Goal: Information Seeking & Learning: Learn about a topic

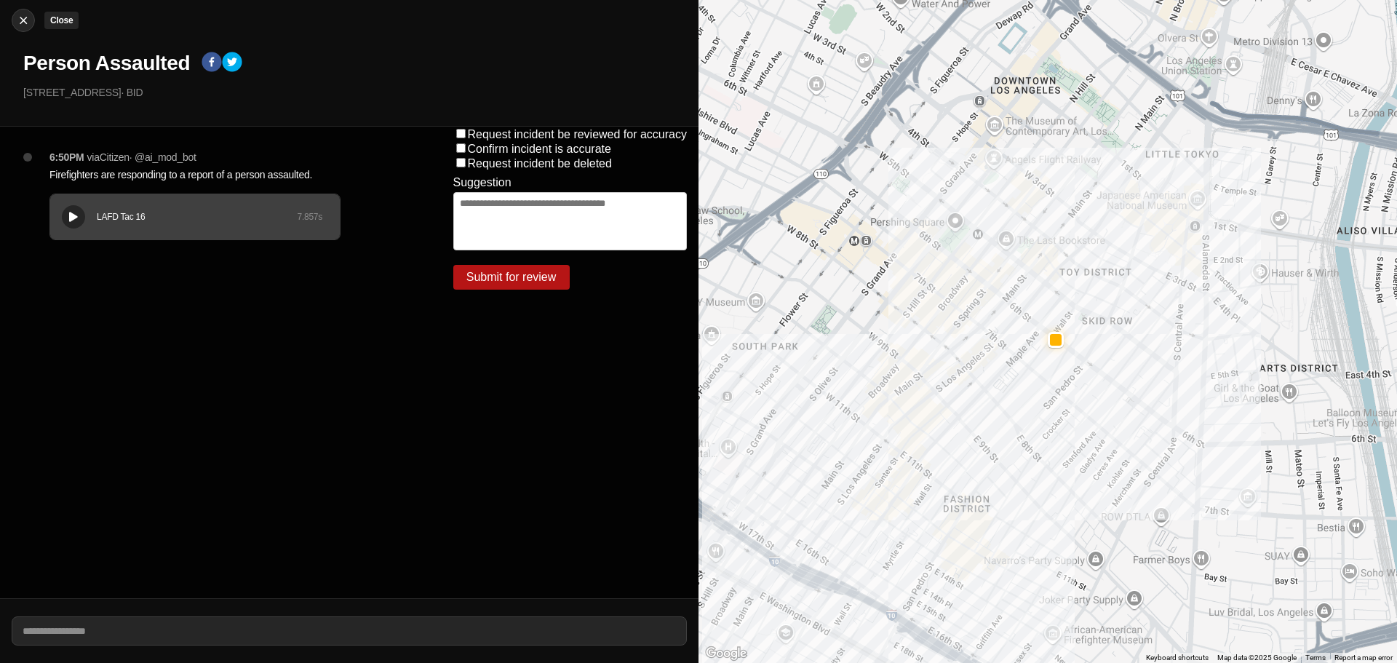
click at [24, 28] on button "Close" at bounding box center [23, 20] width 23 height 23
select select "*"
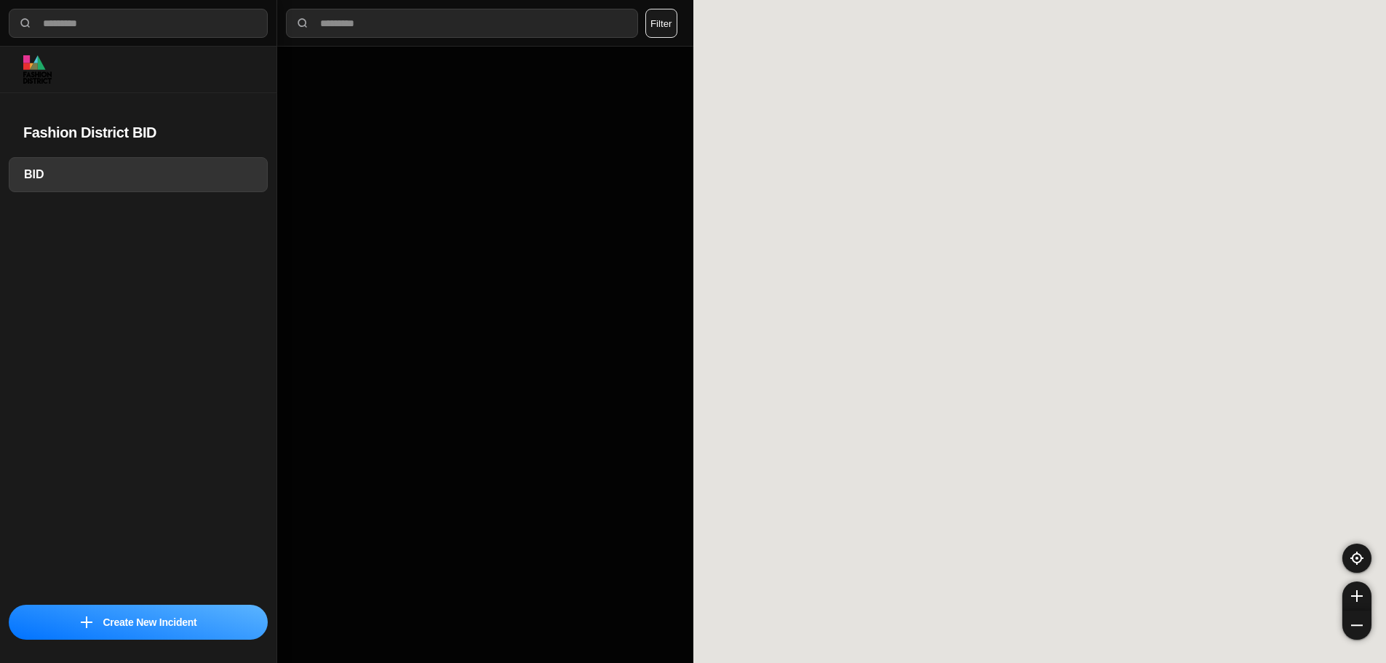
select select "*"
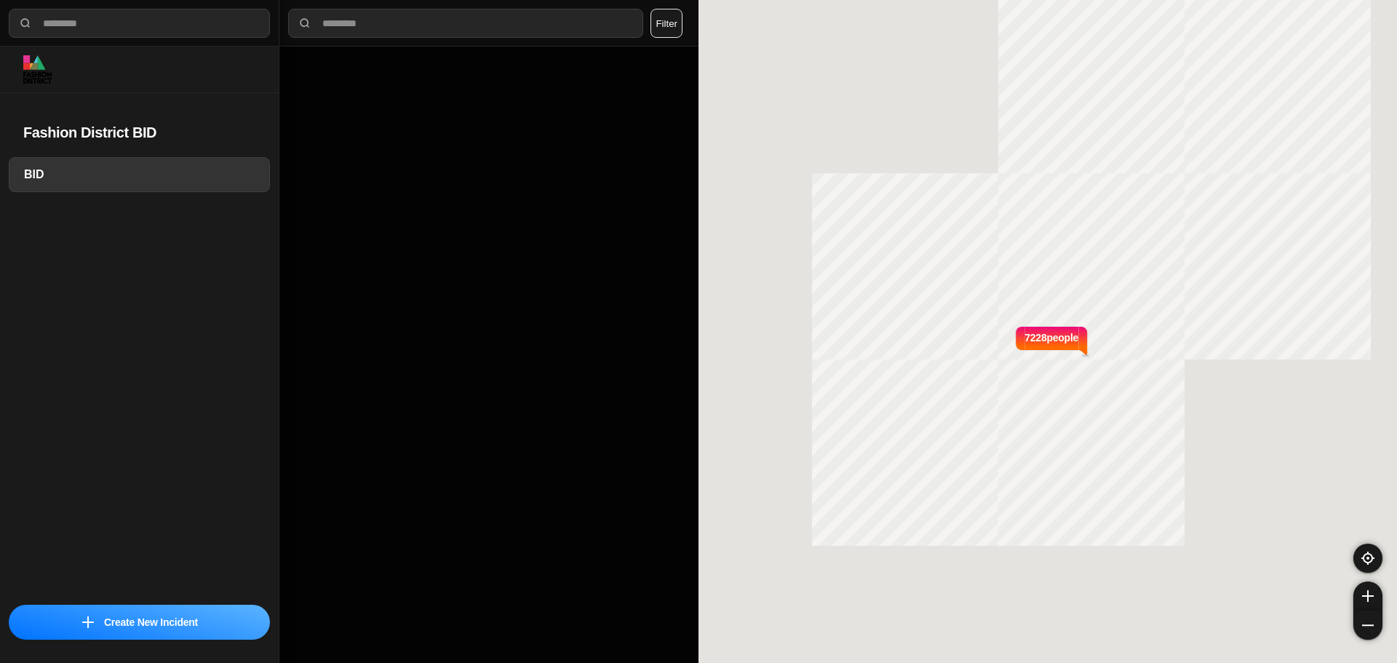
select select "*"
